Goal: Task Accomplishment & Management: Manage account settings

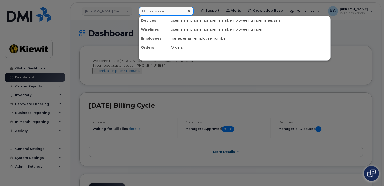
click at [167, 12] on input at bounding box center [166, 11] width 55 height 9
click at [47, 99] on div at bounding box center [192, 93] width 384 height 186
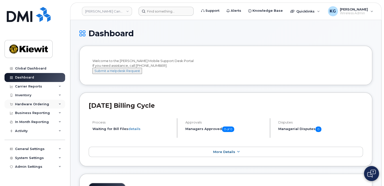
click at [60, 104] on icon at bounding box center [60, 104] width 3 height 3
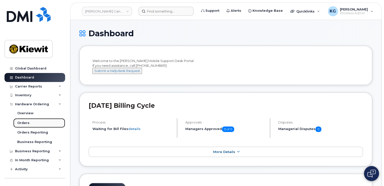
click at [22, 123] on div "Orders" at bounding box center [23, 123] width 12 height 5
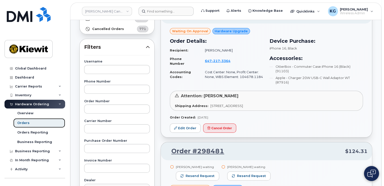
scroll to position [25, 0]
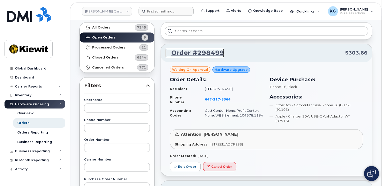
click at [198, 54] on link "Order #298499" at bounding box center [194, 53] width 59 height 9
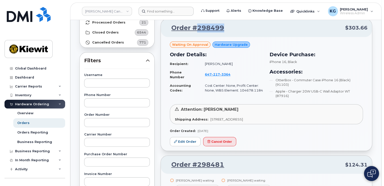
drag, startPoint x: 225, startPoint y: 28, endPoint x: 197, endPoint y: 29, distance: 28.8
click at [197, 29] on p "Order #298499 $303.66" at bounding box center [266, 28] width 202 height 9
copy link "298499"
click at [183, 143] on link "Edit Order" at bounding box center [185, 141] width 31 height 9
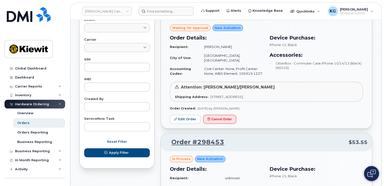
scroll to position [225, 0]
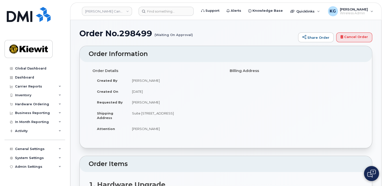
click at [169, 36] on small "(Waiting On Approval)" at bounding box center [174, 33] width 38 height 8
